Goal: Task Accomplishment & Management: Use online tool/utility

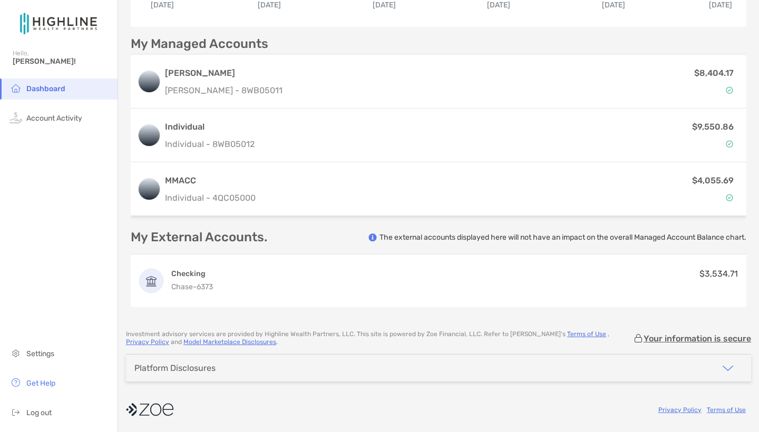
scroll to position [247, 0]
click at [179, 236] on p "My External Accounts." at bounding box center [199, 237] width 137 height 13
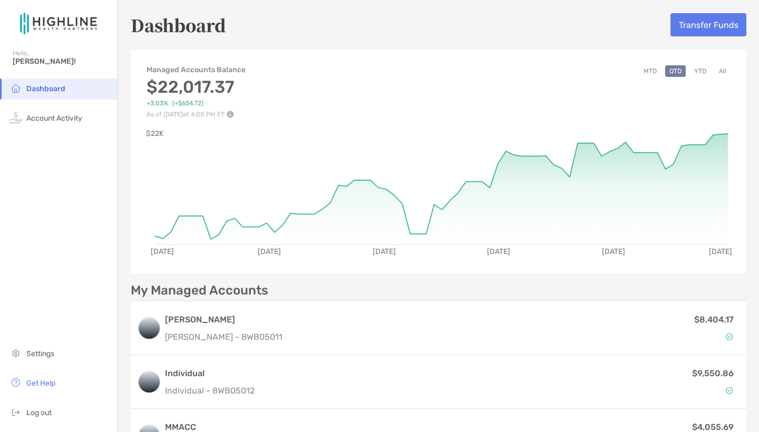
scroll to position [0, 0]
click at [714, 21] on button "Transfer Funds" at bounding box center [709, 24] width 76 height 23
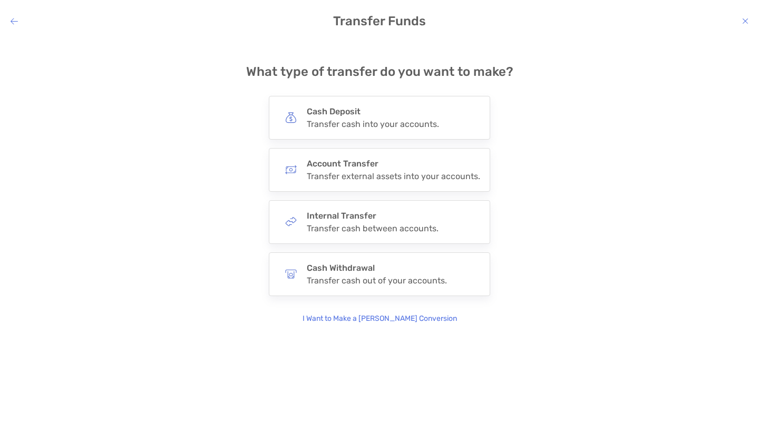
click at [13, 20] on icon "modal" at bounding box center [14, 21] width 7 height 8
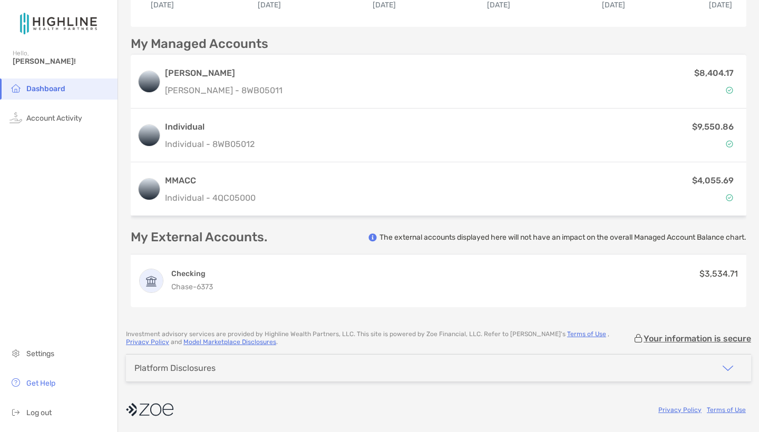
scroll to position [247, 0]
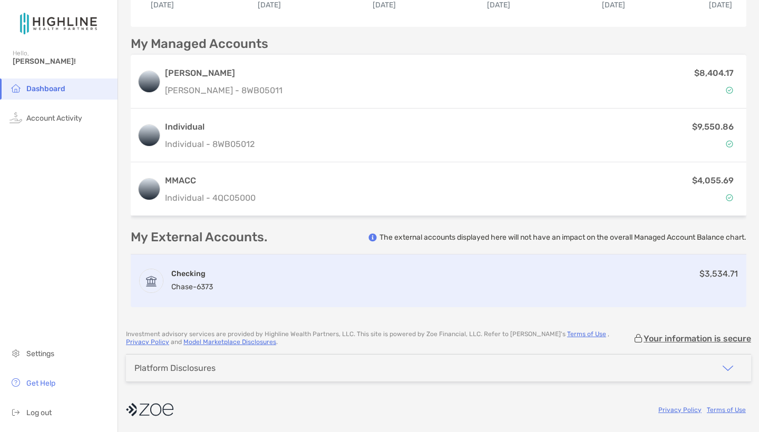
click at [225, 262] on div "Checking Chase - 6373 $3,534.71" at bounding box center [439, 281] width 616 height 53
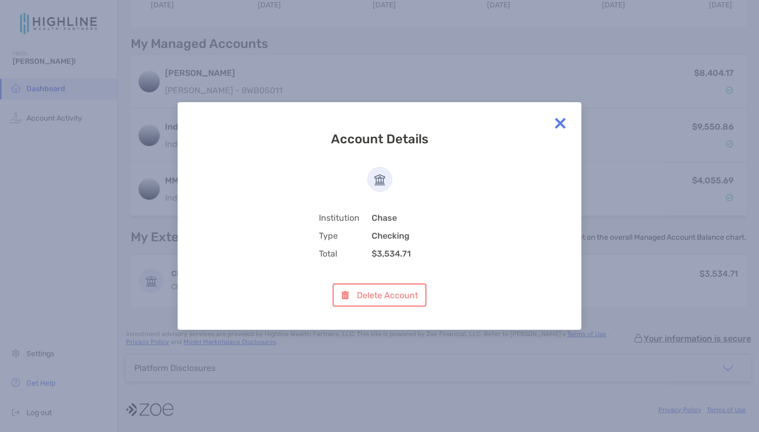
click at [561, 124] on img at bounding box center [560, 123] width 21 height 21
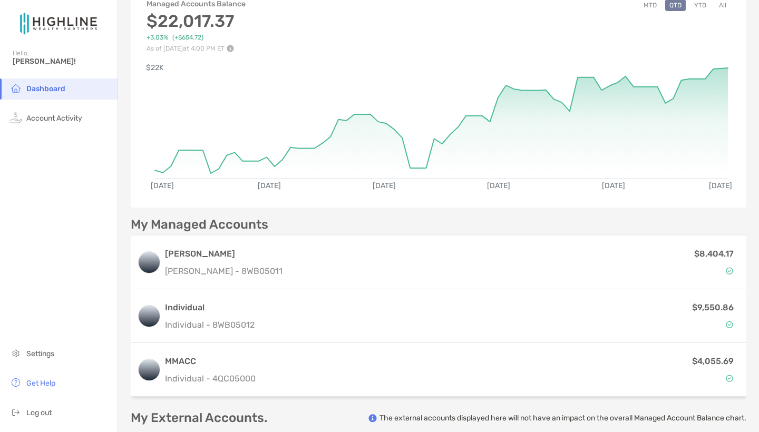
scroll to position [72, 0]
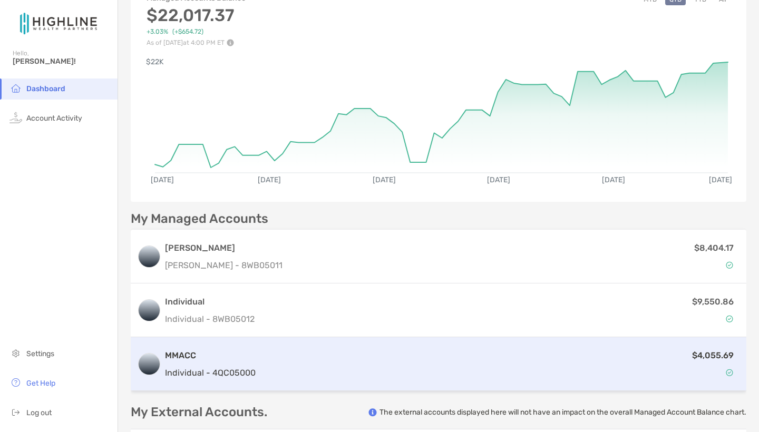
click at [284, 357] on div "$4,055.69" at bounding box center [500, 364] width 480 height 31
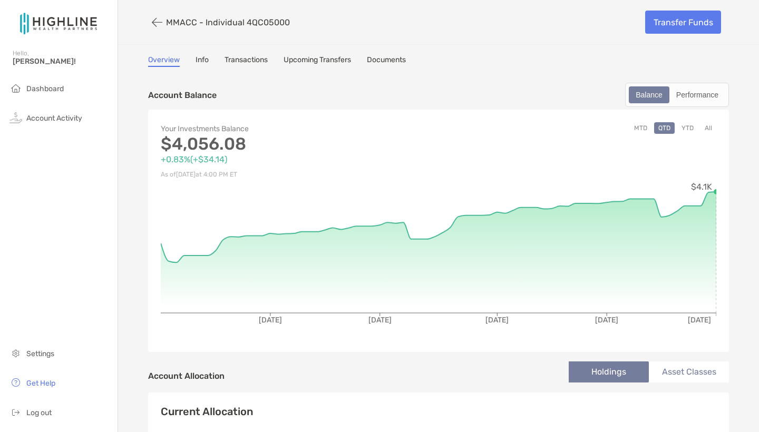
click at [686, 16] on link "Transfer Funds" at bounding box center [684, 22] width 76 height 23
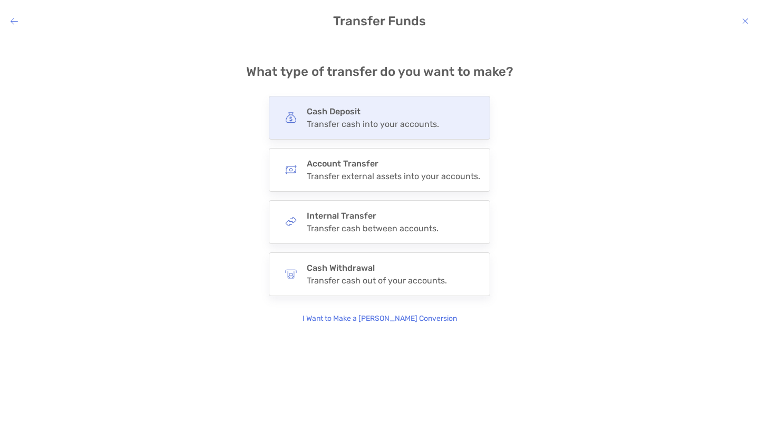
click at [457, 123] on div "Cash Deposit Transfer cash into your accounts." at bounding box center [379, 118] width 221 height 44
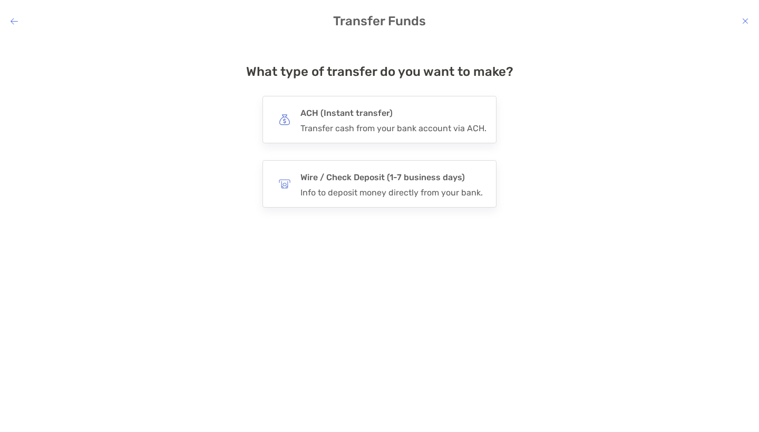
click at [13, 22] on icon "modal" at bounding box center [14, 21] width 7 height 8
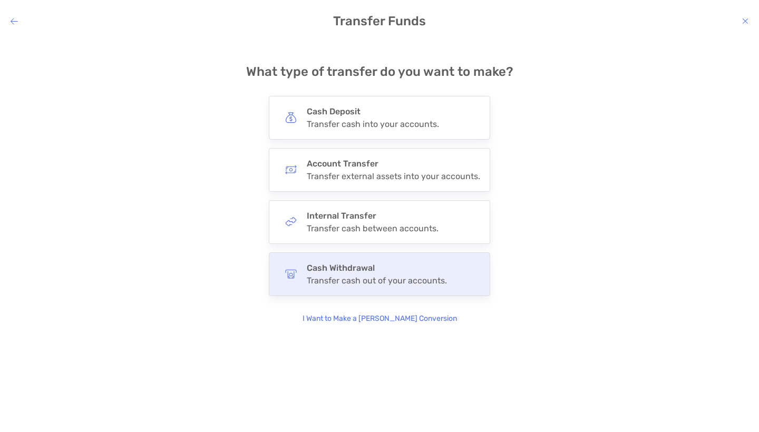
click at [329, 284] on div "Transfer cash out of your accounts." at bounding box center [377, 281] width 140 height 10
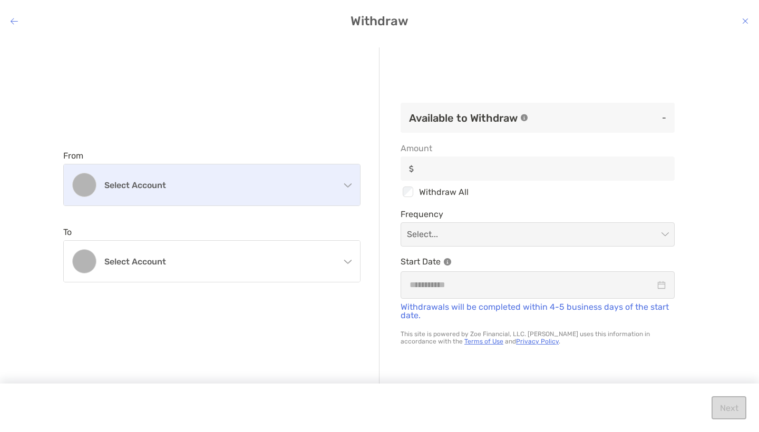
click at [340, 184] on div "Select account" at bounding box center [212, 185] width 296 height 41
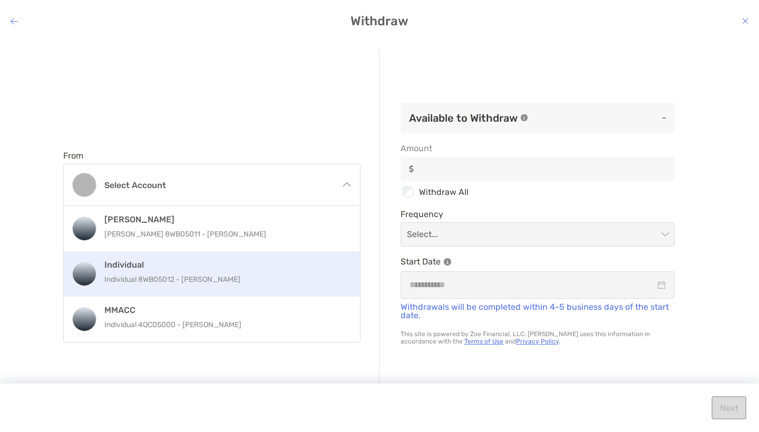
click at [294, 280] on p "Individual 8WB05012 - [PERSON_NAME]" at bounding box center [223, 279] width 238 height 13
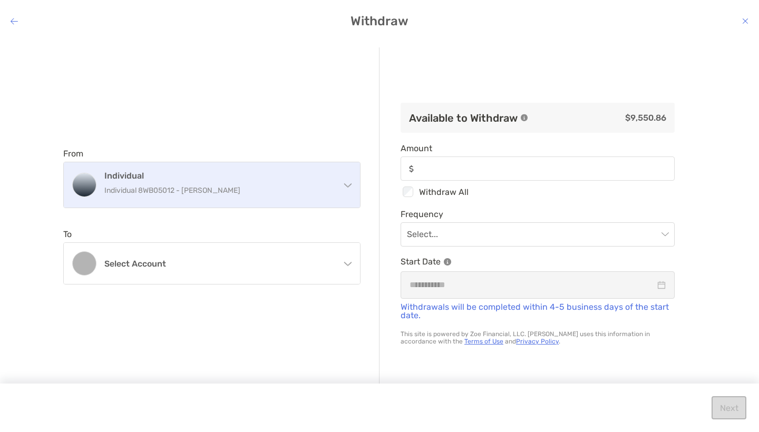
click at [308, 191] on p "Individual 8WB05012 - [PERSON_NAME]" at bounding box center [218, 190] width 228 height 13
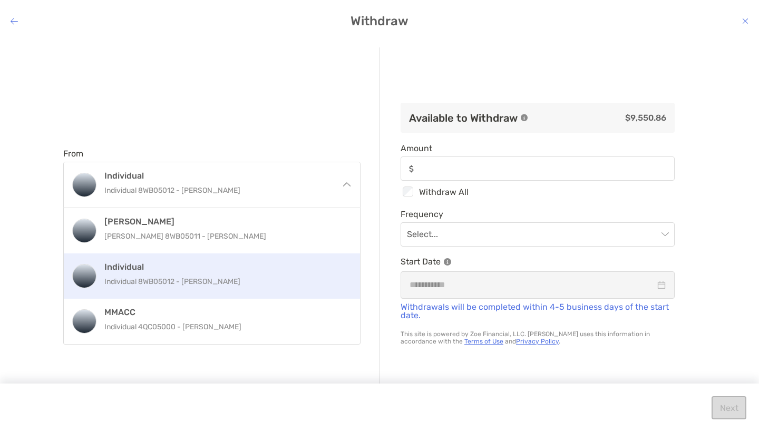
click at [307, 88] on div "From Individual Individual 8WB05012 - [PERSON_NAME] [PERSON_NAME] [PERSON_NAME]…" at bounding box center [221, 216] width 316 height 339
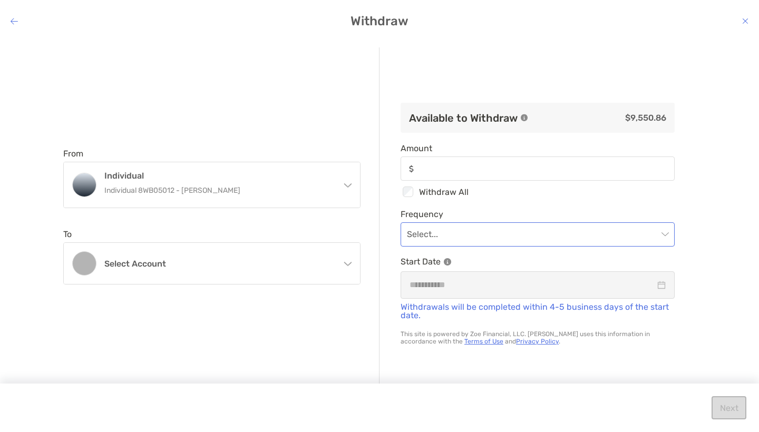
click at [448, 224] on input "modal" at bounding box center [532, 234] width 251 height 23
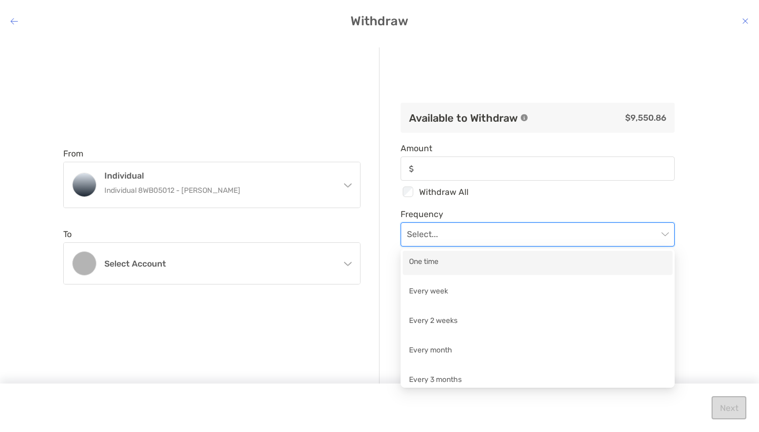
click at [446, 269] on div "One time" at bounding box center [537, 262] width 257 height 13
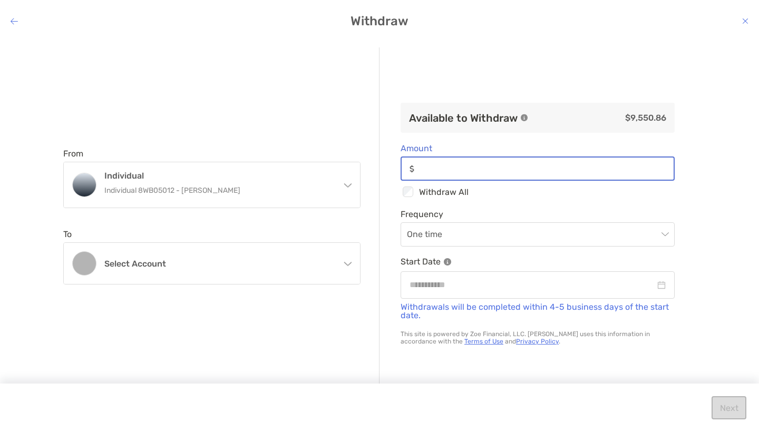
click at [469, 170] on input "Amount" at bounding box center [546, 169] width 255 height 9
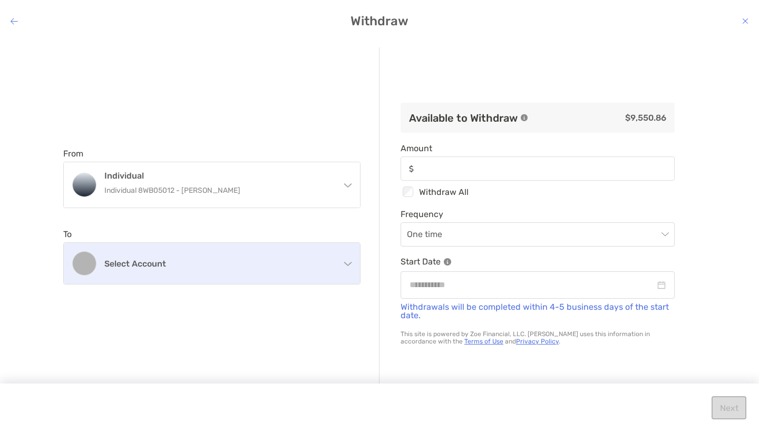
click at [313, 268] on h4 "Select account" at bounding box center [218, 264] width 228 height 10
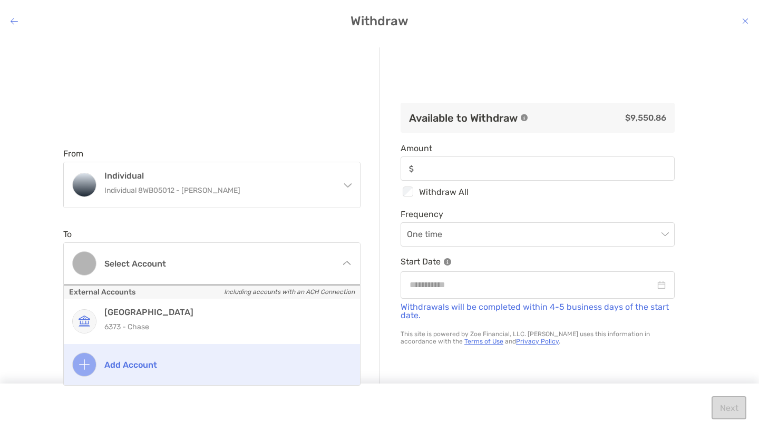
click at [227, 364] on h4 "Add account" at bounding box center [223, 365] width 238 height 10
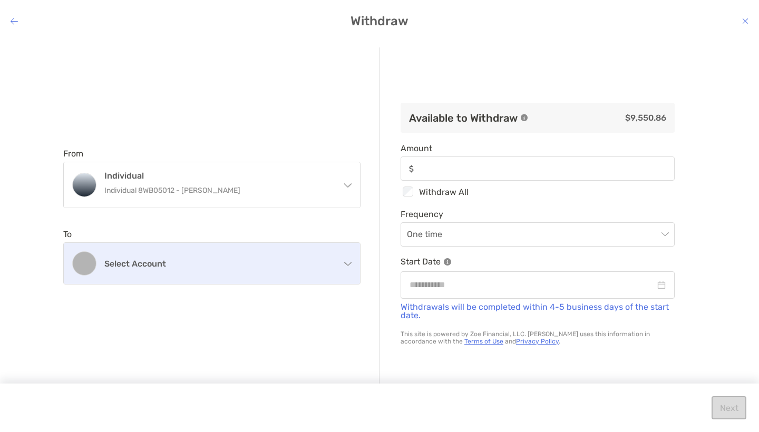
click at [349, 274] on div "Select account" at bounding box center [212, 263] width 296 height 41
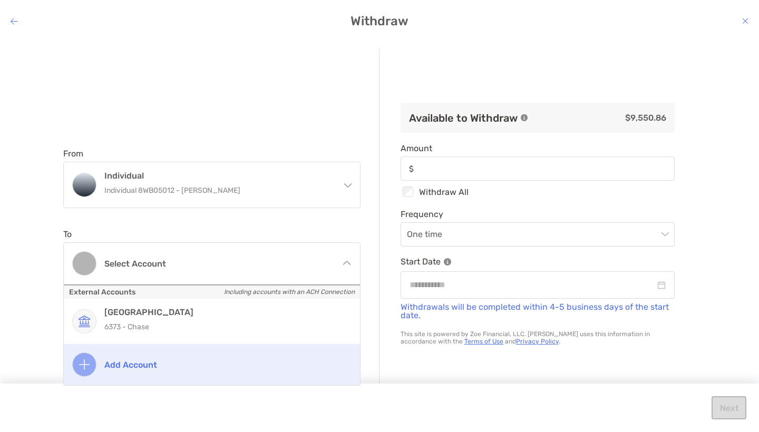
click at [225, 368] on h4 "Add account" at bounding box center [223, 365] width 238 height 10
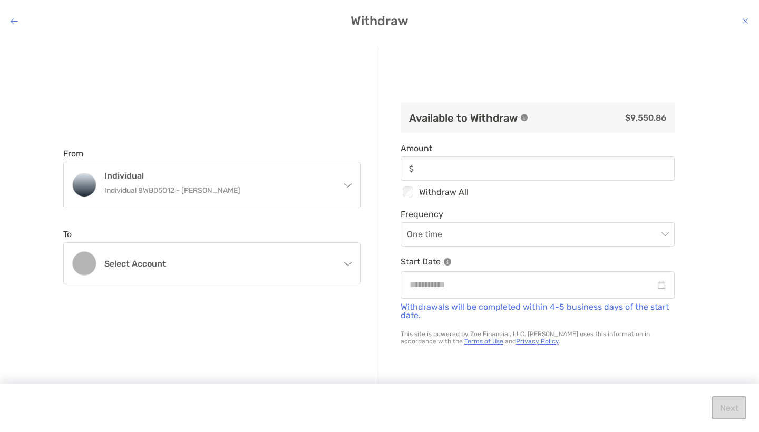
click at [347, 264] on icon "modal" at bounding box center [347, 264] width 7 height 4
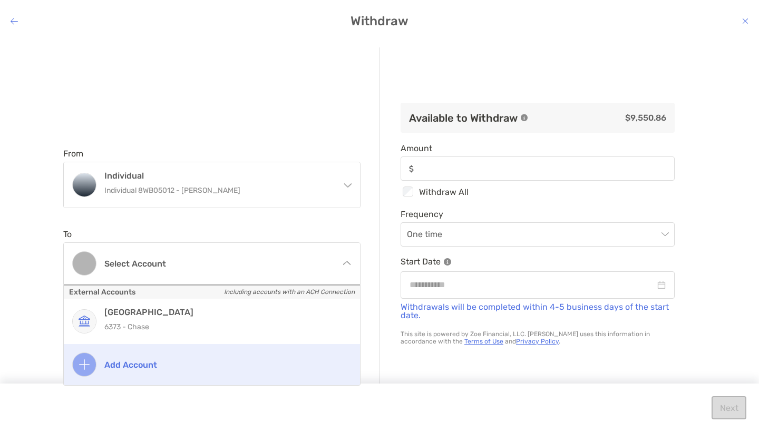
click at [149, 372] on div "Add account" at bounding box center [212, 364] width 296 height 41
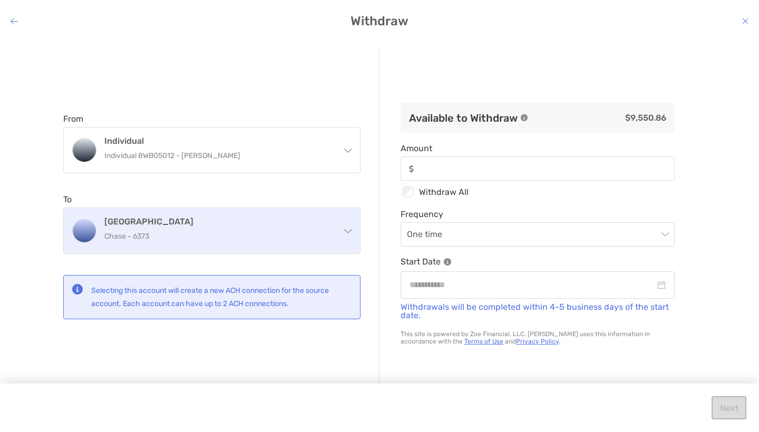
click at [265, 233] on p "Chase - 6373" at bounding box center [218, 236] width 228 height 13
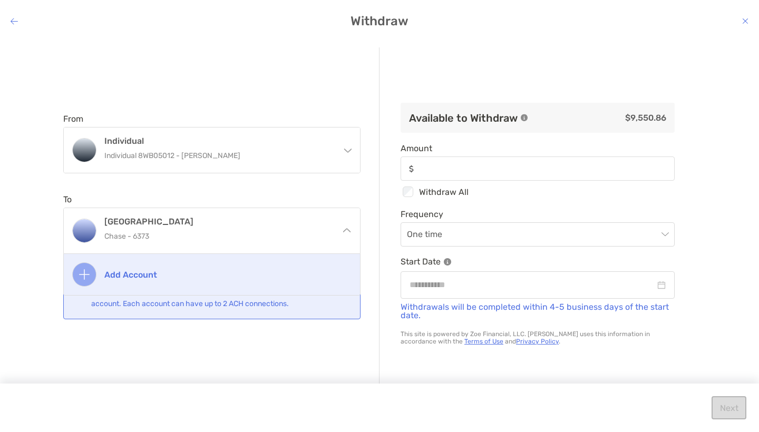
click at [239, 281] on div "Add account" at bounding box center [212, 274] width 296 height 41
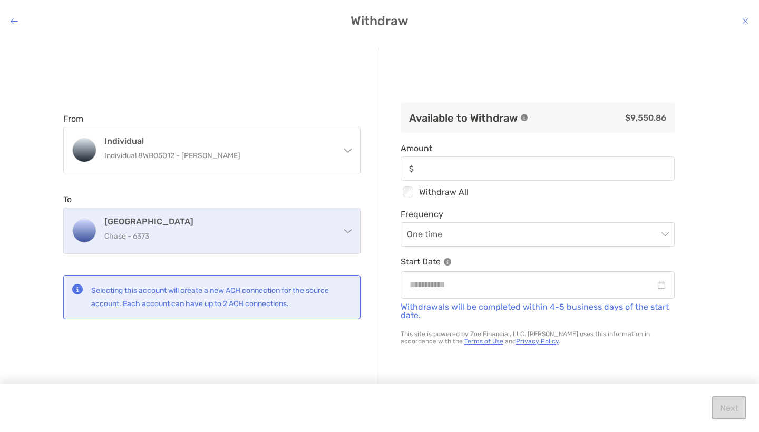
click at [291, 227] on div "CHASE COLLEGE Chase - 6373" at bounding box center [218, 231] width 228 height 28
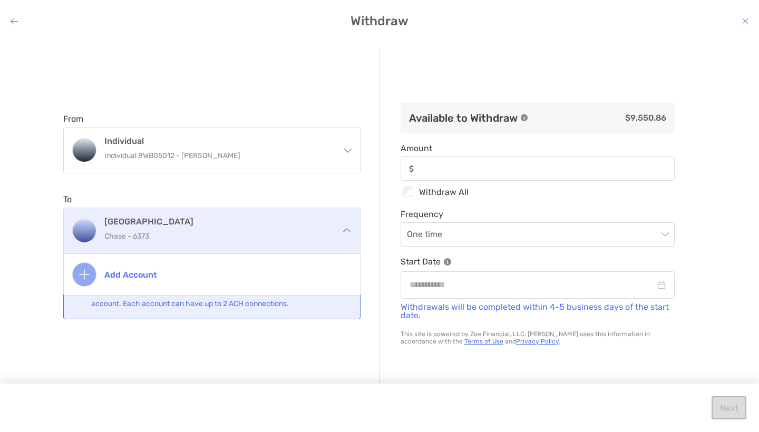
click at [291, 227] on div "CHASE COLLEGE Chase - 6373" at bounding box center [218, 231] width 228 height 28
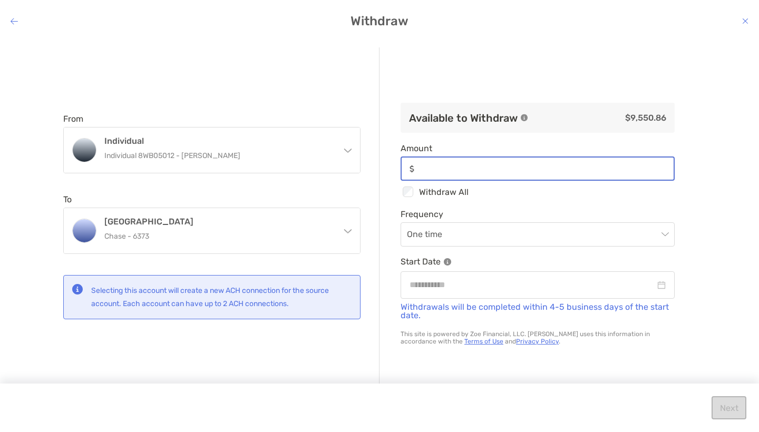
click at [535, 174] on input "Amount" at bounding box center [546, 169] width 255 height 9
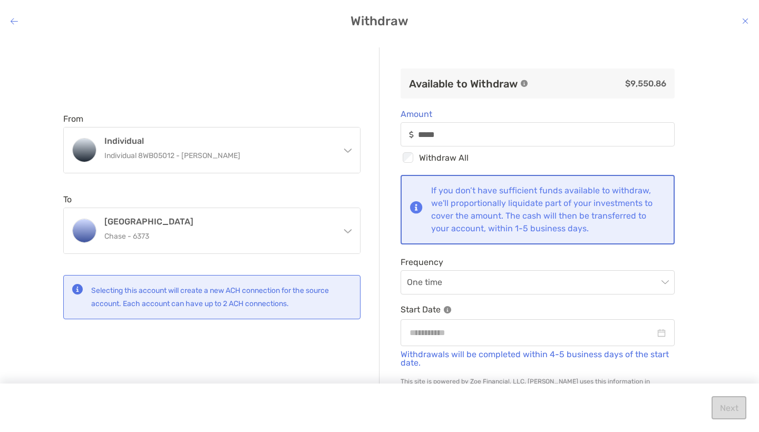
click at [706, 226] on div "From Individual Individual 8WB05012 - [PERSON_NAME] [PERSON_NAME] [PERSON_NAME]…" at bounding box center [379, 228] width 759 height 378
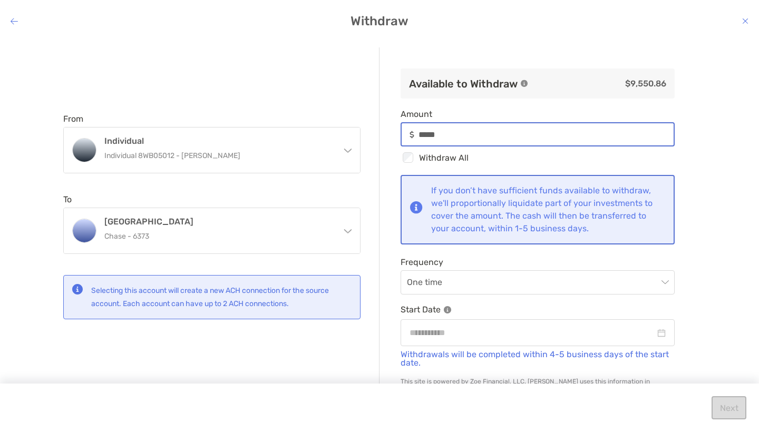
click at [459, 134] on input "*****" at bounding box center [546, 134] width 255 height 9
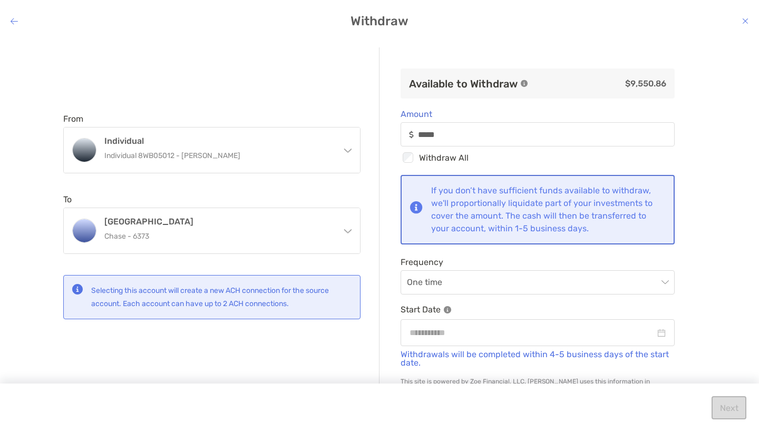
click at [701, 223] on div "From Individual Individual 8WB05012 - [PERSON_NAME] [PERSON_NAME] [PERSON_NAME]…" at bounding box center [379, 228] width 759 height 378
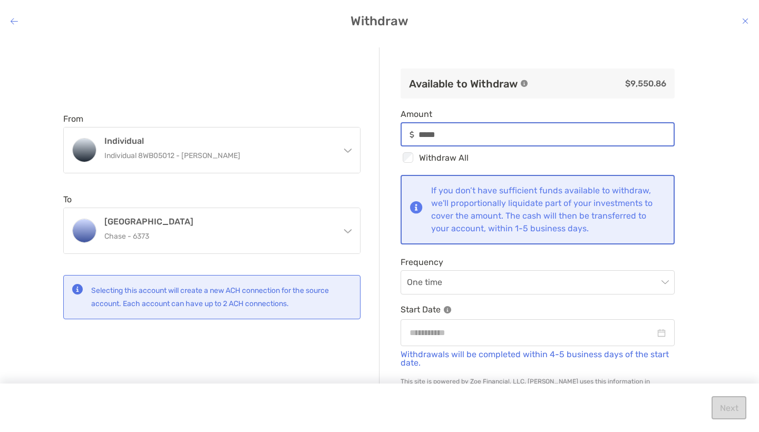
click at [490, 130] on input "*****" at bounding box center [546, 134] width 255 height 9
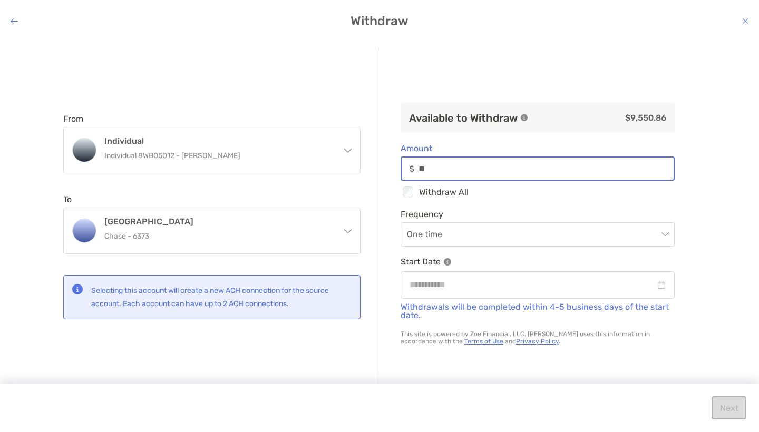
type input "*"
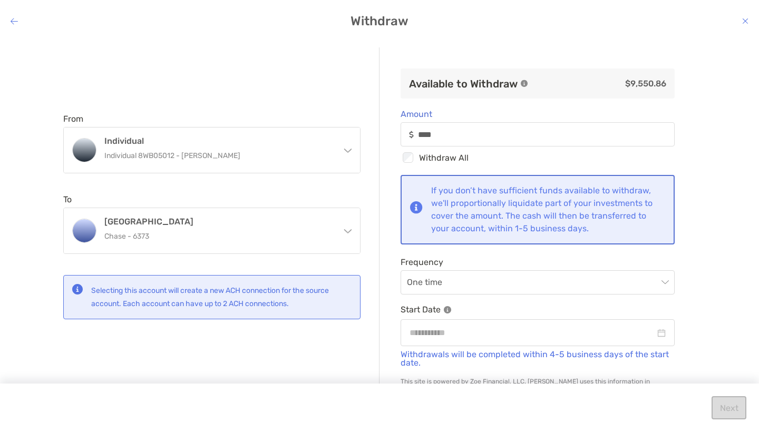
type input "*****"
click at [690, 192] on div "Available to Withdraw $9,550.86 Amount ***** Checkbox Withdraw All If you don’t…" at bounding box center [538, 216] width 316 height 339
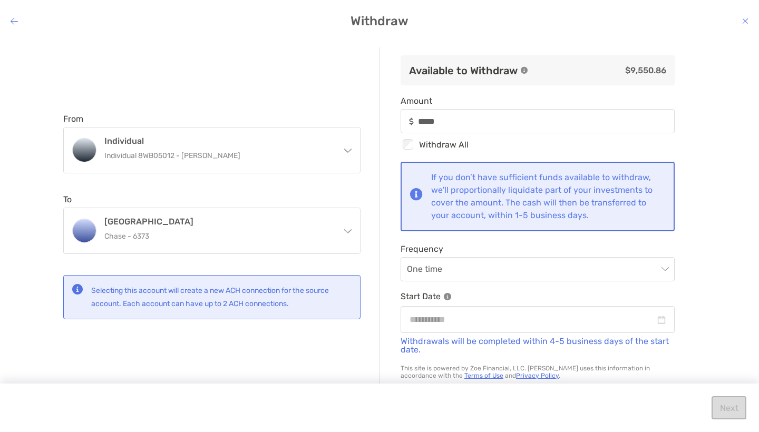
scroll to position [13, 0]
click at [631, 325] on input "modal" at bounding box center [533, 319] width 246 height 13
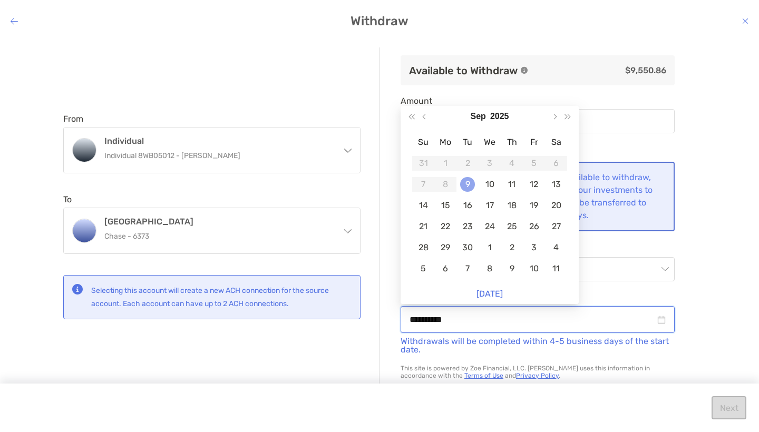
type input "**********"
click at [465, 184] on div "9" at bounding box center [467, 184] width 15 height 15
type input "*****"
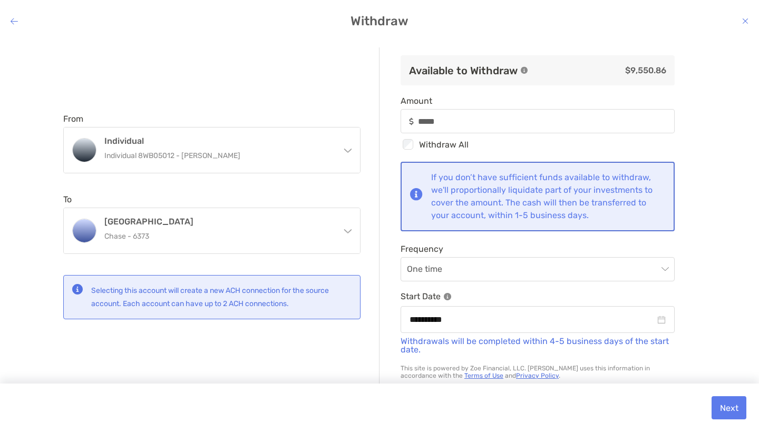
click at [721, 408] on button "Next" at bounding box center [729, 408] width 35 height 23
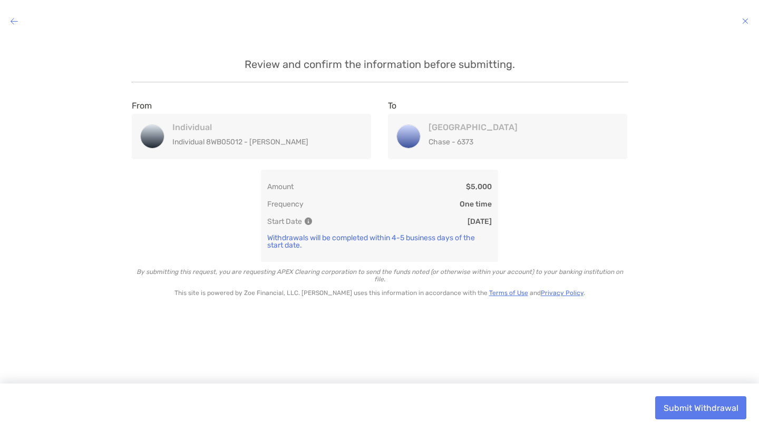
click at [683, 408] on button "Submit Withdrawal" at bounding box center [701, 408] width 91 height 23
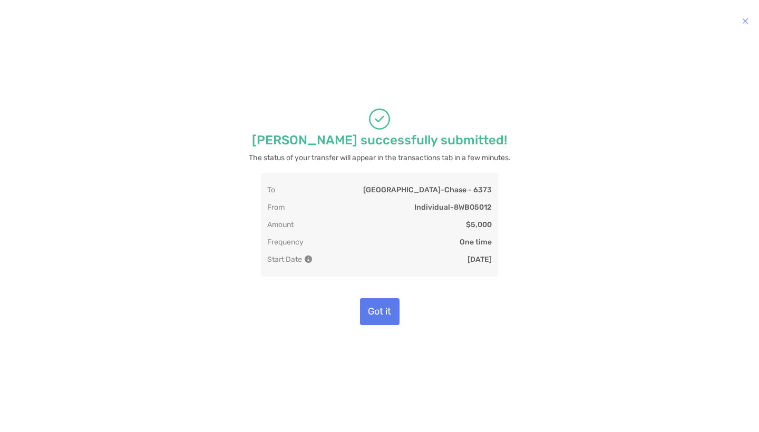
click at [384, 309] on button "Got it" at bounding box center [380, 311] width 40 height 27
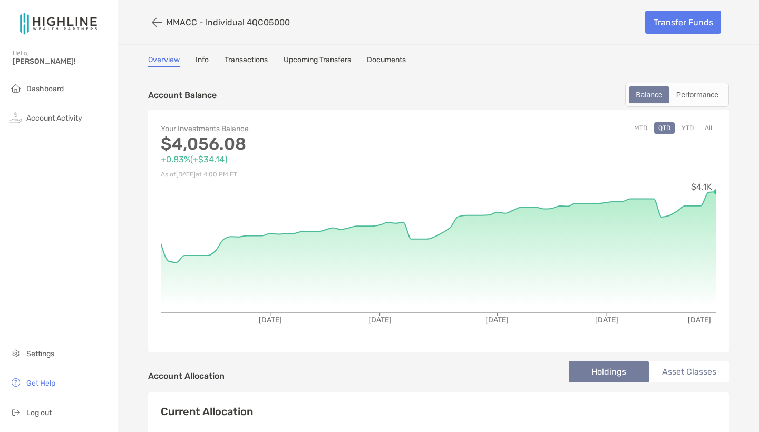
scroll to position [220, 0]
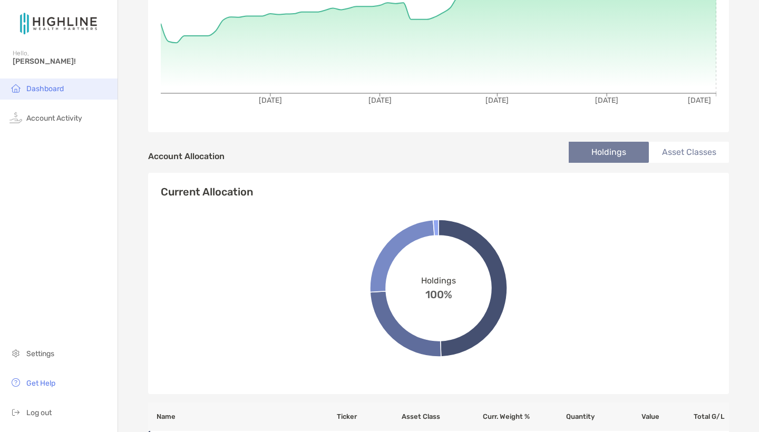
click at [73, 92] on li "Dashboard" at bounding box center [59, 89] width 118 height 21
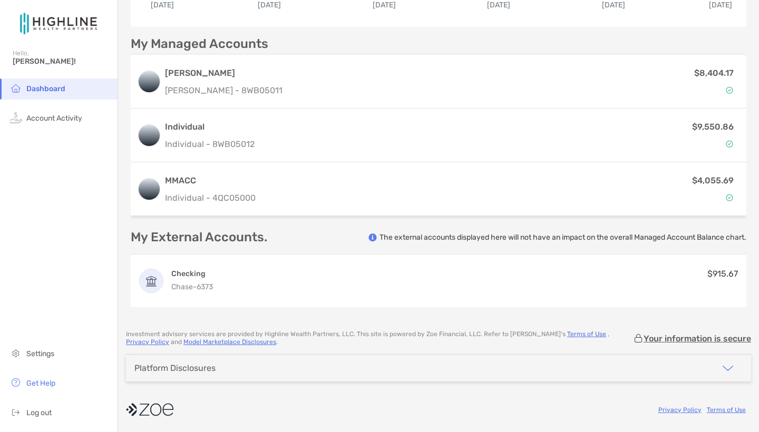
scroll to position [247, 0]
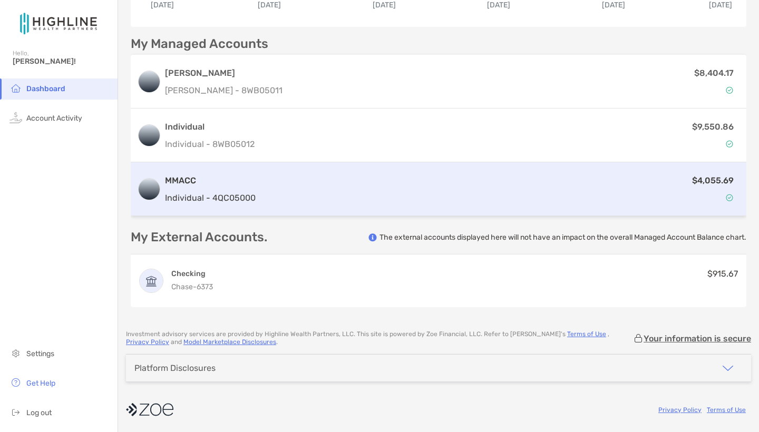
click at [396, 186] on div "$4,055.69" at bounding box center [500, 189] width 480 height 31
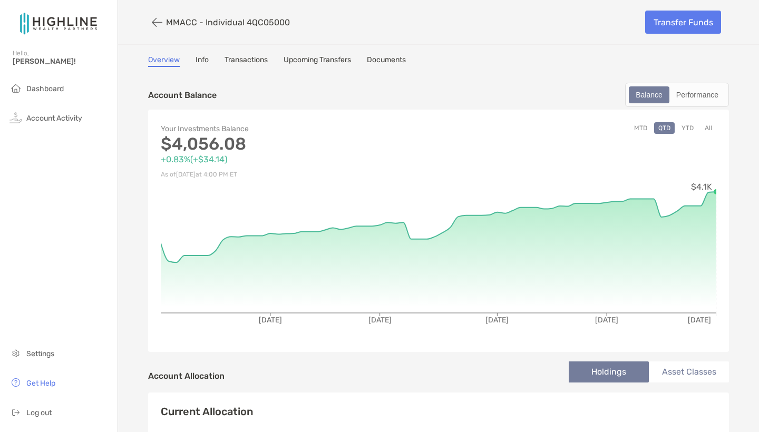
click at [713, 28] on link "Transfer Funds" at bounding box center [684, 22] width 76 height 23
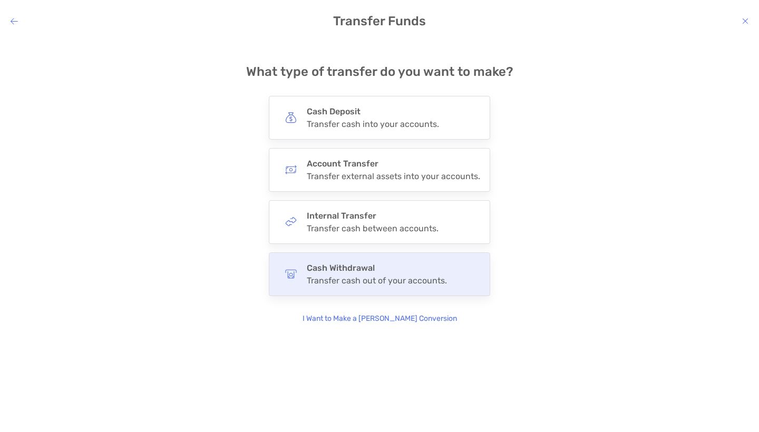
click at [419, 280] on div "Transfer cash out of your accounts." at bounding box center [377, 281] width 140 height 10
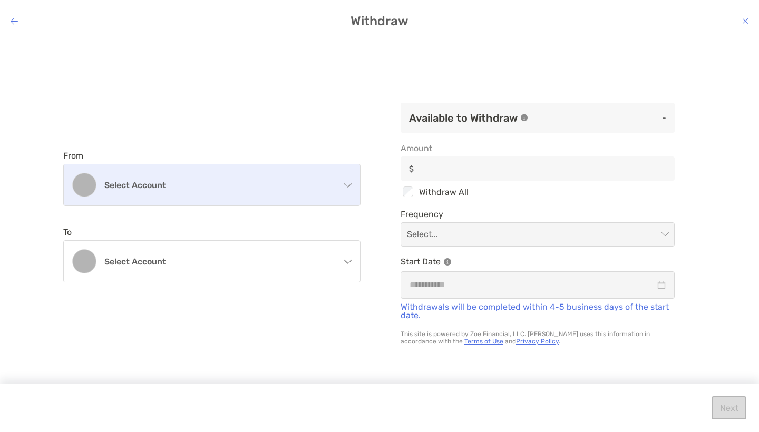
click at [321, 191] on div "Select account" at bounding box center [212, 185] width 296 height 41
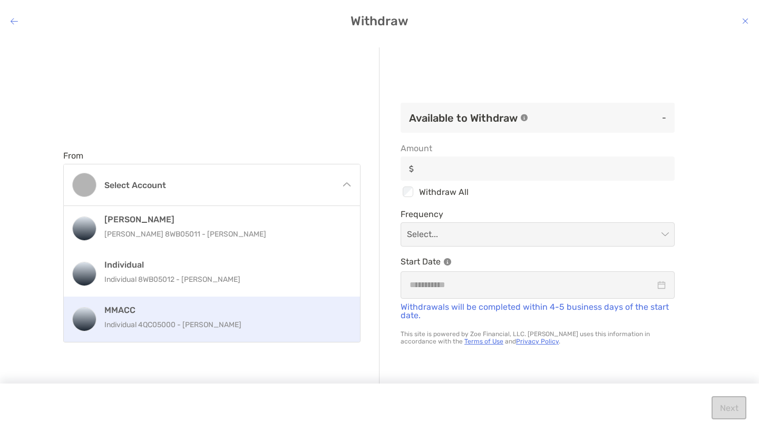
click at [271, 329] on p "Individual 4QC05000 - [PERSON_NAME]" at bounding box center [223, 325] width 238 height 13
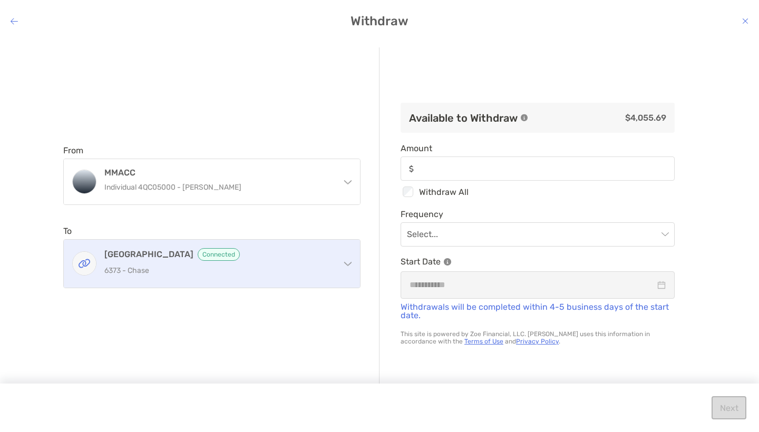
click at [354, 266] on div "CHASE COLLEGE Connected 6373 - Chase" at bounding box center [212, 264] width 296 height 48
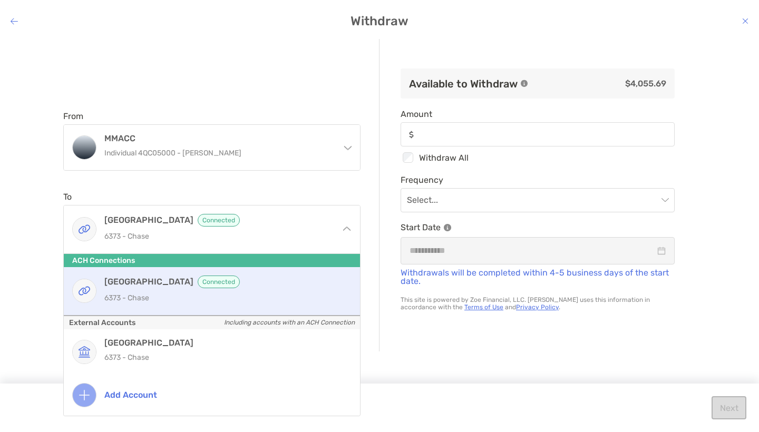
scroll to position [34, 0]
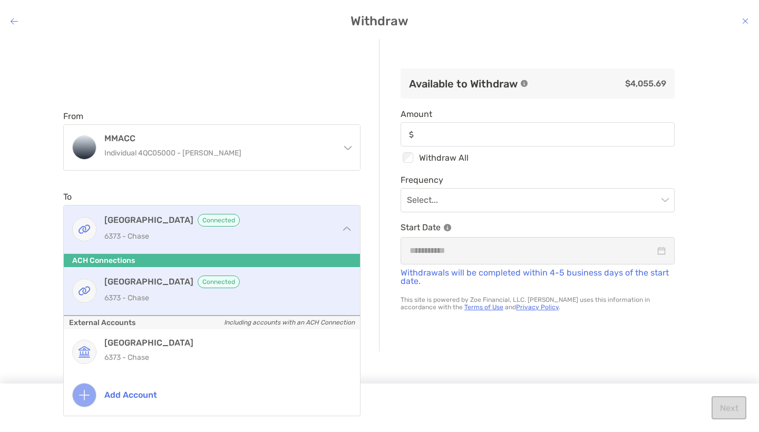
click at [334, 237] on div "CHASE COLLEGE Connected 6373 - Chase" at bounding box center [212, 230] width 296 height 48
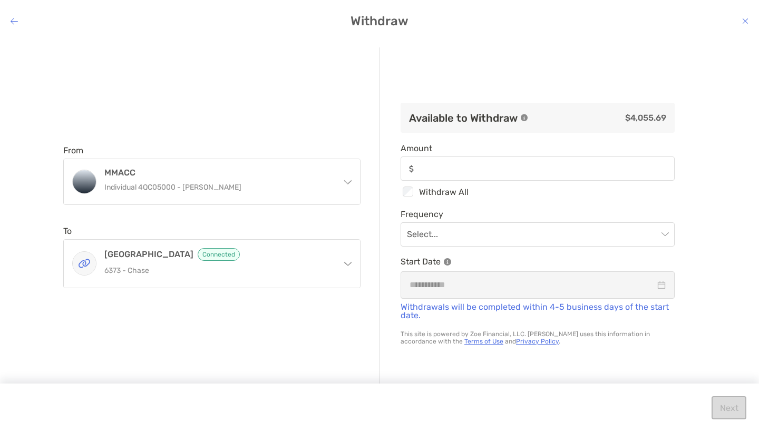
click at [526, 157] on div "modal" at bounding box center [538, 169] width 274 height 24
click at [526, 165] on input "Amount" at bounding box center [546, 169] width 256 height 9
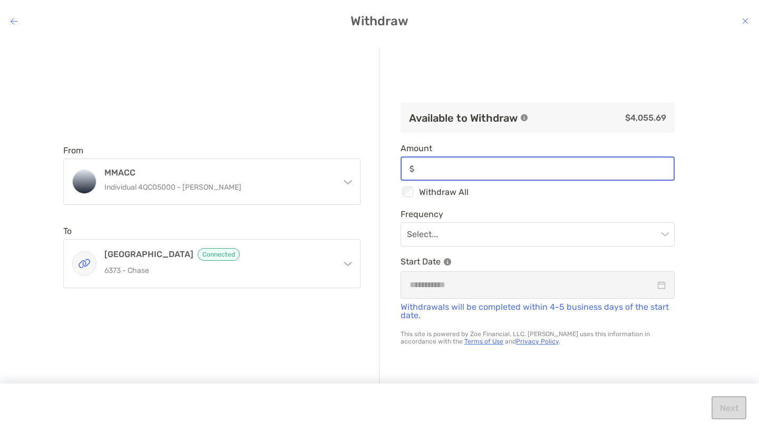
scroll to position [0, 0]
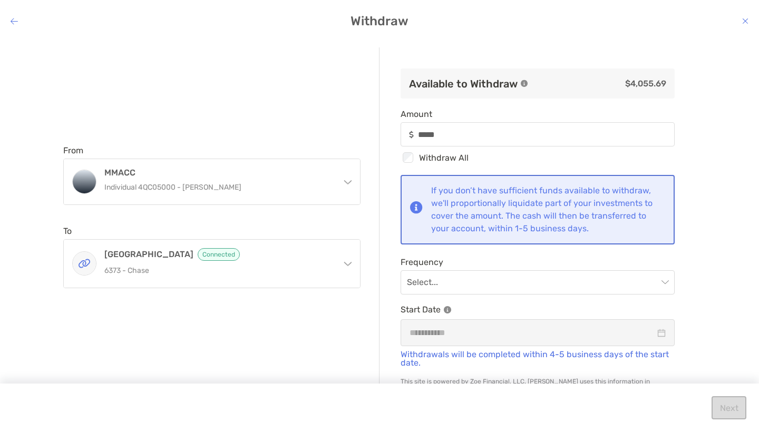
click at [704, 234] on div "From MMACC Individual 4QC05000 - [PERSON_NAME] [PERSON_NAME] [PERSON_NAME] 8WB0…" at bounding box center [379, 228] width 759 height 378
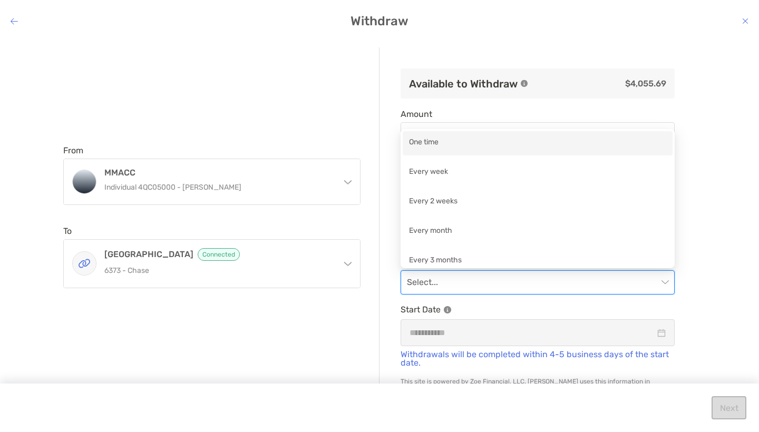
click at [631, 283] on input "modal" at bounding box center [532, 282] width 251 height 23
click at [473, 140] on div "One time" at bounding box center [537, 143] width 257 height 13
type input "*****"
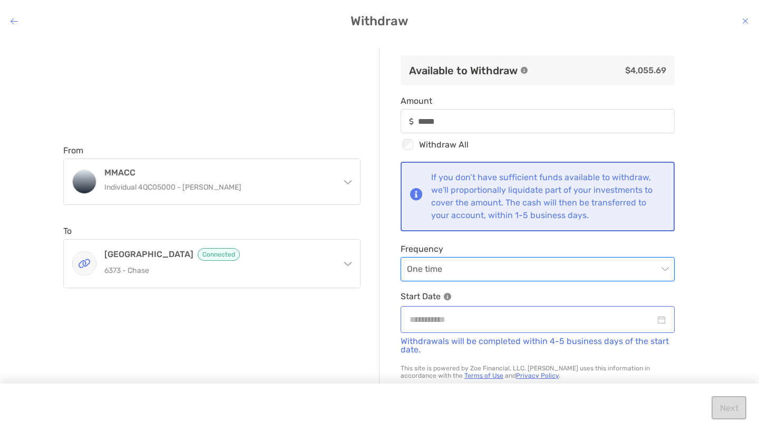
scroll to position [13, 0]
click at [649, 325] on input "modal" at bounding box center [533, 319] width 246 height 13
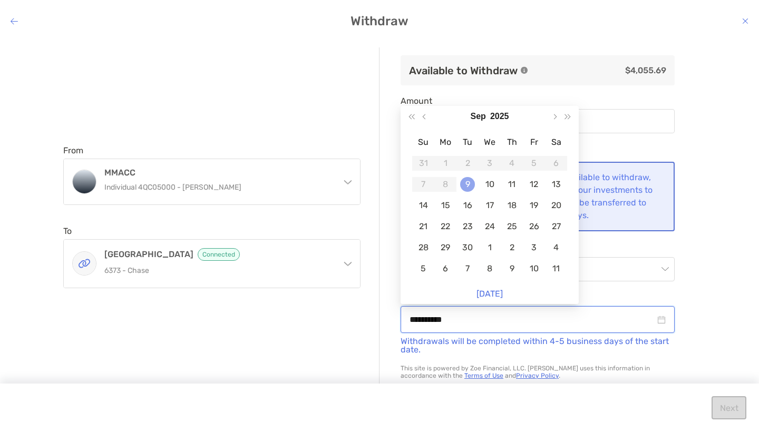
type input "**********"
click at [466, 186] on div "9" at bounding box center [467, 184] width 15 height 15
type input "*****"
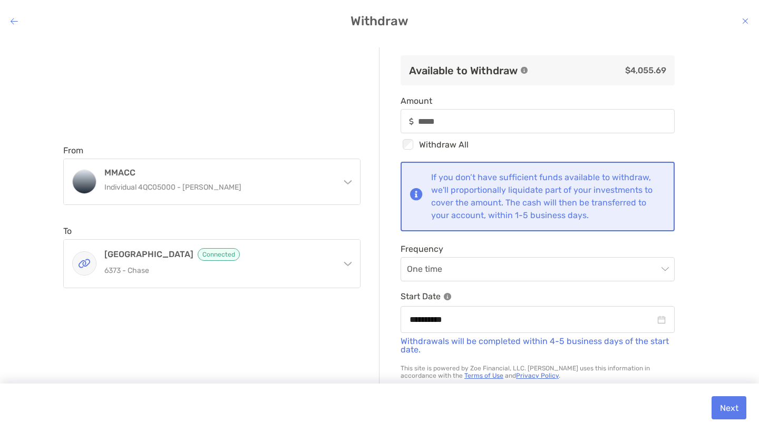
click at [726, 412] on button "Next" at bounding box center [729, 408] width 35 height 23
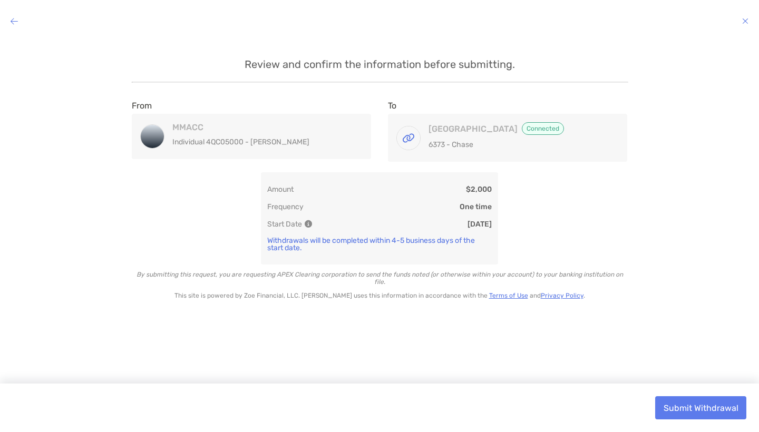
click at [690, 406] on button "Submit Withdrawal" at bounding box center [701, 408] width 91 height 23
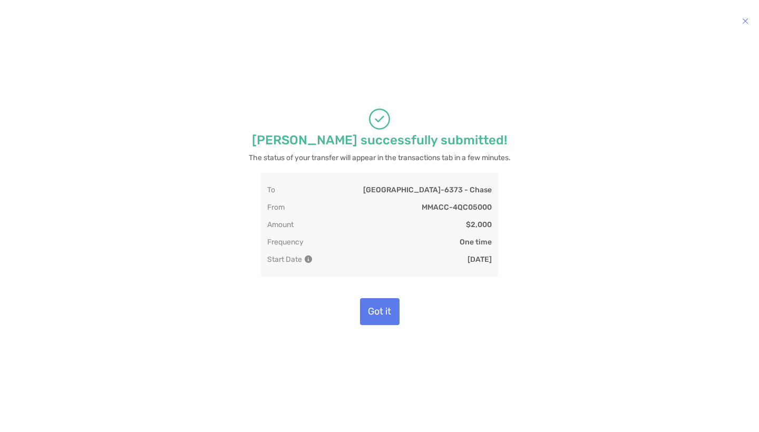
click at [390, 324] on button "Got it" at bounding box center [380, 311] width 40 height 27
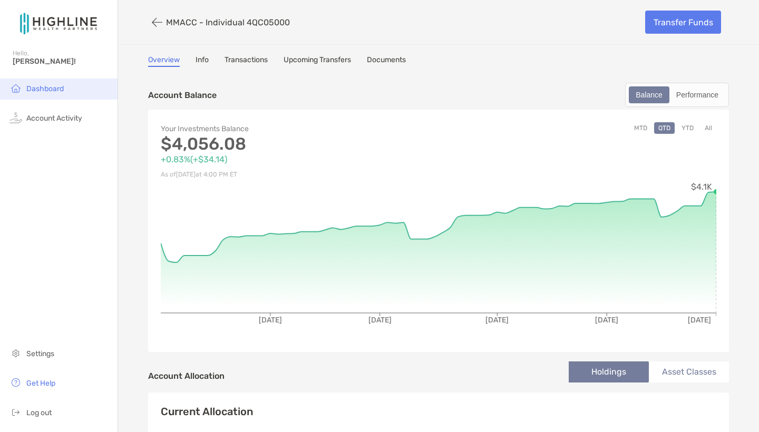
click at [64, 84] on li "Dashboard" at bounding box center [59, 89] width 118 height 21
